Goal: Find specific page/section: Find specific page/section

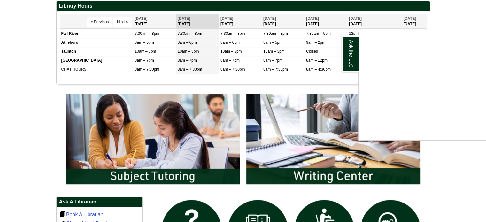
scroll to position [326, 0]
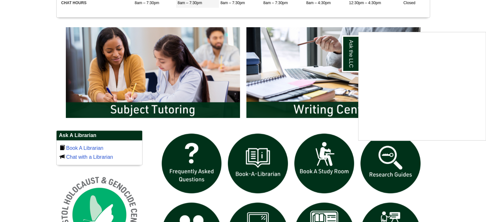
click at [142, 51] on div "Ask the LLC" at bounding box center [243, 111] width 486 height 222
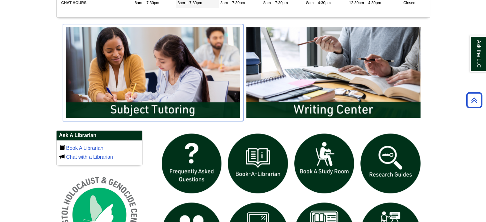
click at [174, 79] on img "slideshow" at bounding box center [153, 72] width 181 height 97
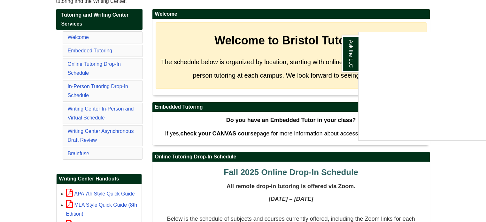
scroll to position [137, 0]
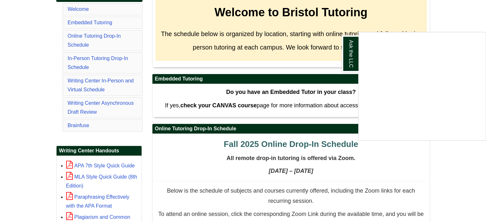
click at [105, 57] on div "Ask the LLC" at bounding box center [243, 111] width 486 height 222
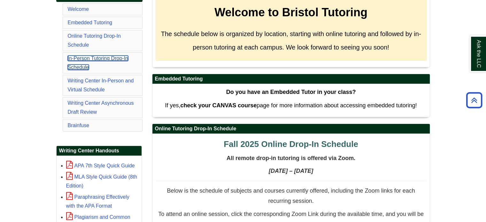
click at [105, 57] on link "In-Person Tutoring Drop-In Schedule" at bounding box center [98, 63] width 60 height 14
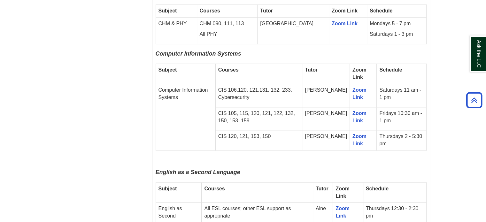
scroll to position [2862, 0]
